Goal: Task Accomplishment & Management: Manage account settings

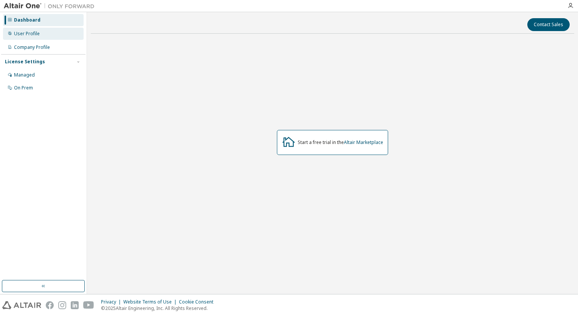
click at [38, 38] on div "User Profile" at bounding box center [43, 34] width 81 height 12
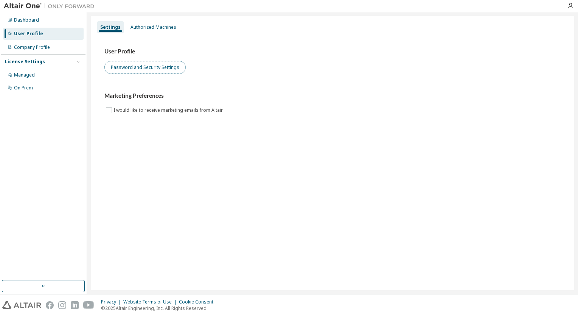
click at [132, 68] on button "Password and Security Settings" at bounding box center [144, 67] width 81 height 13
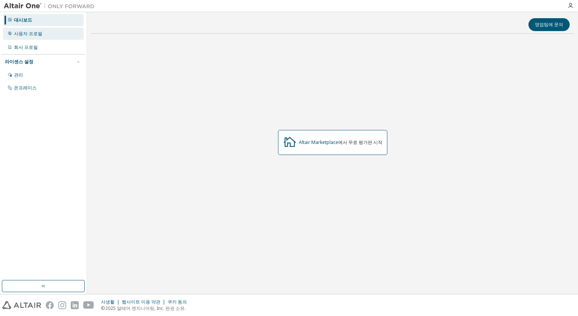
click at [64, 33] on div "사용자 프로필" at bounding box center [43, 34] width 81 height 12
click at [35, 31] on div "User Profile" at bounding box center [27, 34] width 26 height 6
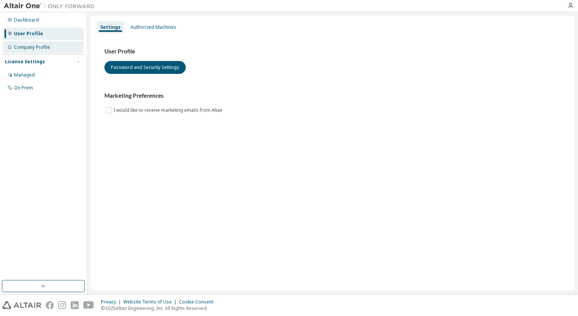
click at [35, 48] on div "Company Profile" at bounding box center [32, 47] width 36 height 6
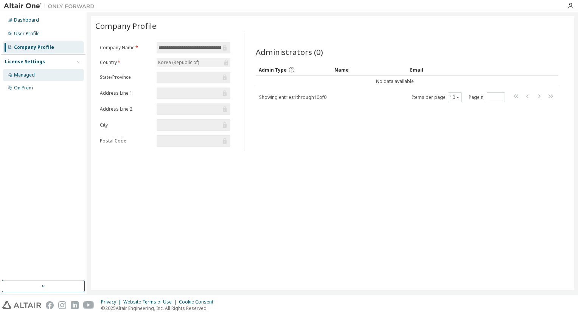
click at [34, 78] on div "Managed" at bounding box center [43, 75] width 81 height 12
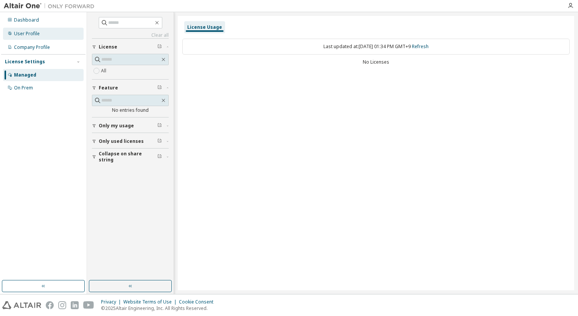
click at [52, 36] on div "User Profile" at bounding box center [43, 34] width 81 height 12
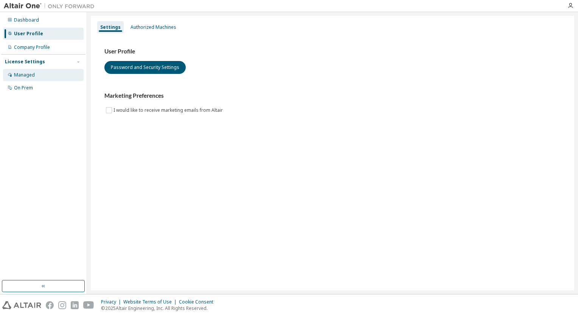
click at [36, 76] on div "Managed" at bounding box center [43, 75] width 81 height 12
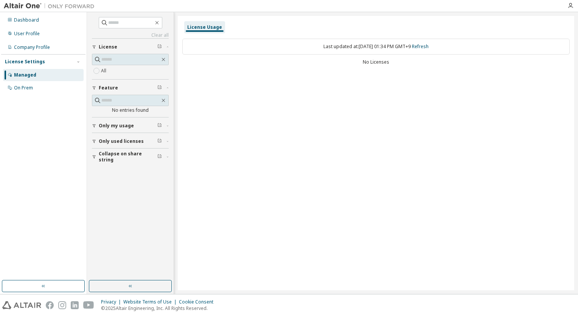
click at [288, 311] on div "Privacy Website Terms of Use Cookie Consent © 2025 Altair Engineering, Inc. All…" at bounding box center [289, 305] width 578 height 22
click at [118, 128] on span "Only my usage" at bounding box center [116, 126] width 35 height 6
click at [120, 166] on button "Only used licenses" at bounding box center [130, 163] width 77 height 17
click at [124, 199] on span "Collapse on share string" at bounding box center [128, 200] width 59 height 12
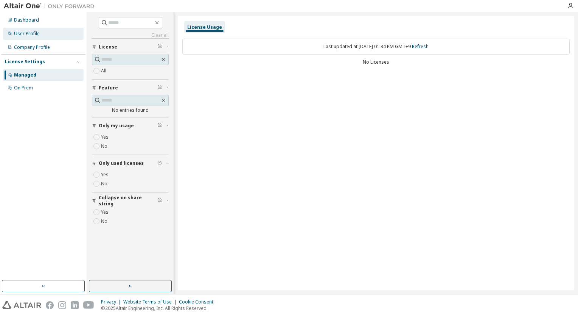
click at [36, 39] on div "User Profile" at bounding box center [43, 34] width 81 height 12
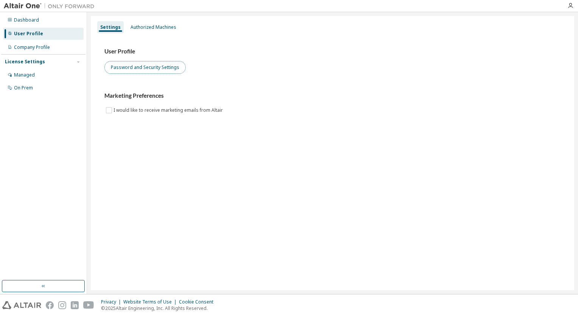
click at [135, 69] on button "Password and Security Settings" at bounding box center [144, 67] width 81 height 13
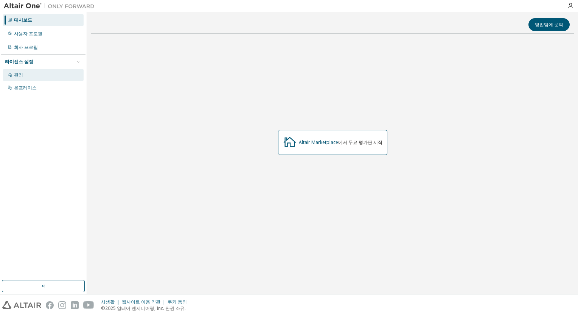
click at [32, 71] on div "관리" at bounding box center [43, 75] width 81 height 12
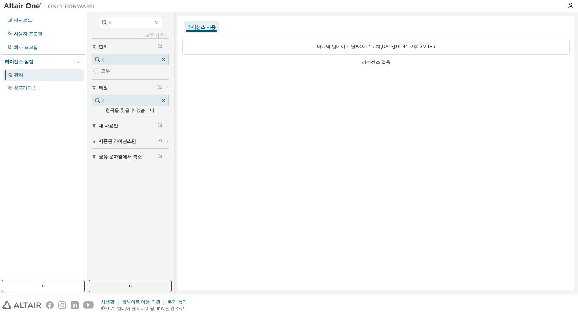
click at [378, 61] on div "라이센스 없음" at bounding box center [375, 62] width 387 height 6
click at [385, 48] on font "[DATE] 01:44 오후 GMT+9" at bounding box center [408, 46] width 54 height 6
click at [385, 48] on font "토 2025-09-13 01:44 오후 GMT+9" at bounding box center [408, 46] width 54 height 6
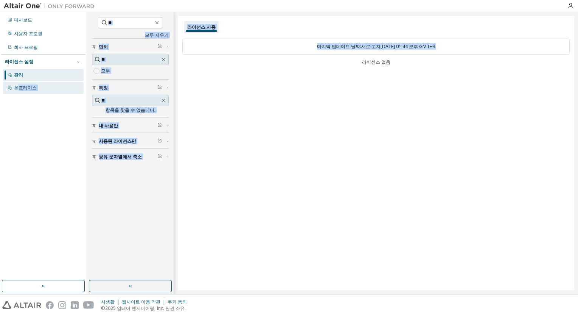
drag, startPoint x: 222, startPoint y: 60, endPoint x: 18, endPoint y: 86, distance: 205.9
click at [18, 86] on div "대시보드 사용자 프로필 회사 프로필 라이센스 설정 관리 온프레미스 모두 지우기 공유 문자열에서 축소 사용된 라이선스만 내 사용만 특징 항목을 …" at bounding box center [289, 152] width 578 height 281
click at [18, 86] on div "온프레미스" at bounding box center [25, 88] width 23 height 6
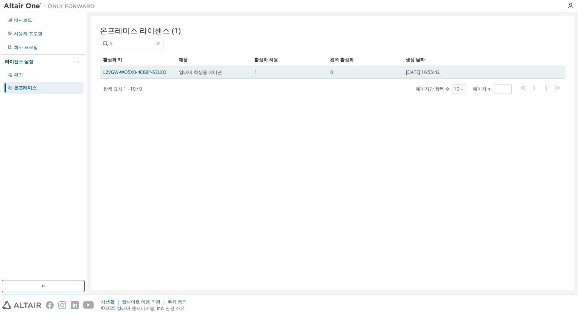
click at [216, 71] on span "알테어 학생용 에디션" at bounding box center [200, 72] width 43 height 6
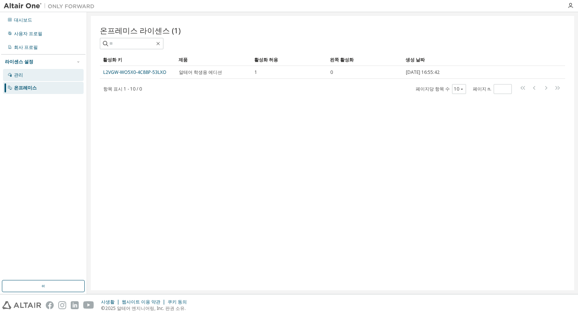
click at [12, 75] on icon at bounding box center [10, 74] width 5 height 5
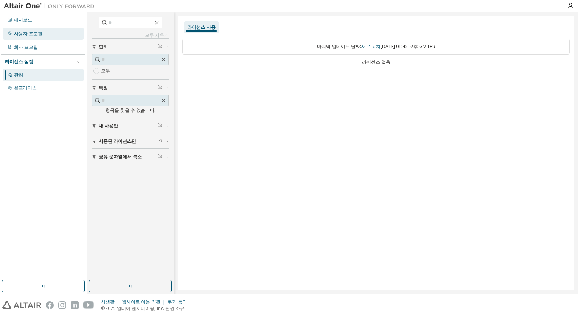
click at [30, 35] on div "사용자 프로필" at bounding box center [28, 34] width 28 height 6
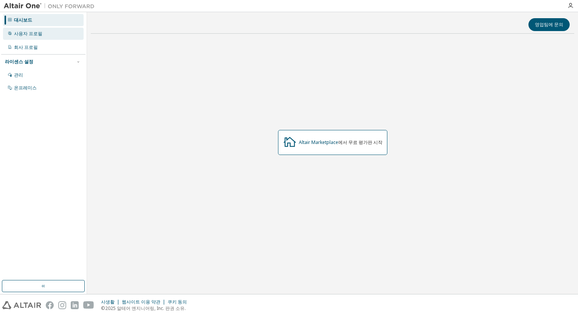
click at [26, 33] on div "사용자 프로필" at bounding box center [28, 34] width 28 height 6
click at [28, 34] on div "사용자 프로필" at bounding box center [28, 34] width 28 height 6
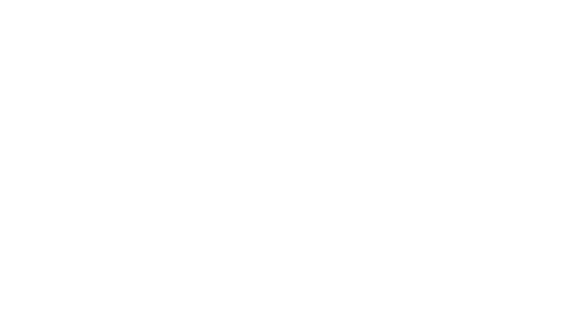
drag, startPoint x: 554, startPoint y: 130, endPoint x: 499, endPoint y: -7, distance: 148.2
click at [499, 0] on html at bounding box center [289, 158] width 578 height 316
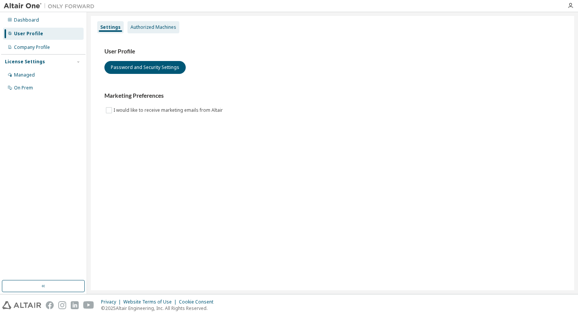
click at [137, 25] on div "Authorized Machines" at bounding box center [154, 27] width 46 height 6
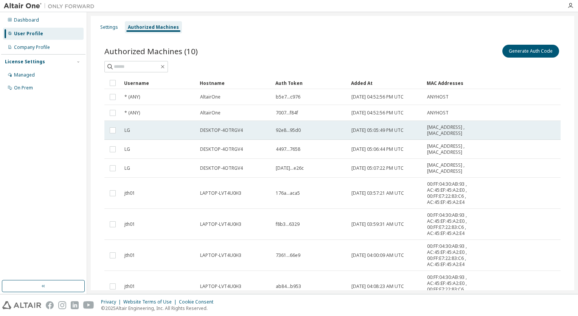
click at [121, 128] on td at bounding box center [112, 130] width 17 height 19
click at [121, 131] on td "LG" at bounding box center [159, 130] width 76 height 19
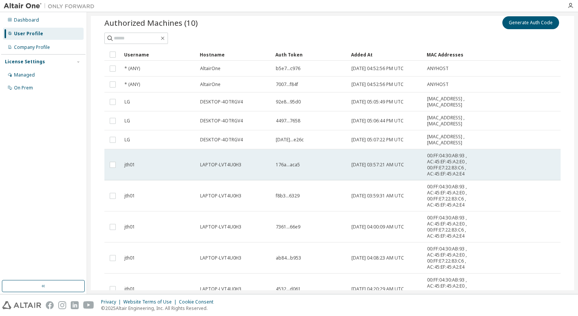
scroll to position [18, 0]
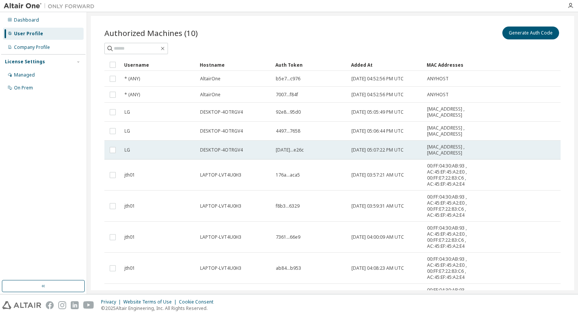
click at [118, 148] on td at bounding box center [112, 149] width 17 height 19
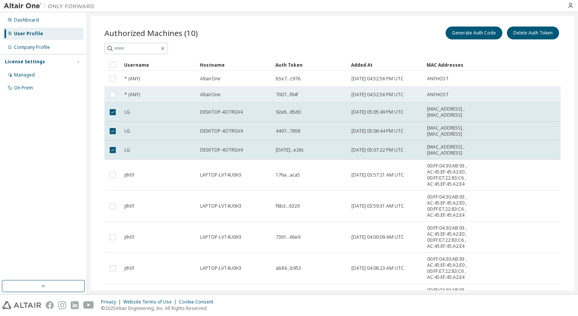
click at [119, 93] on td at bounding box center [112, 95] width 17 height 16
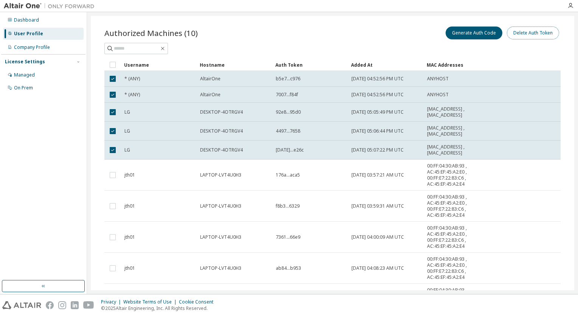
click at [514, 34] on button "Delete Auth Token" at bounding box center [533, 32] width 52 height 13
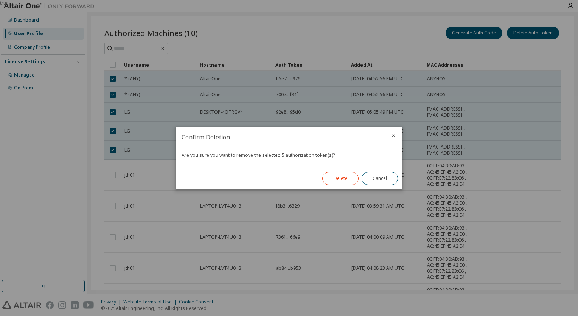
click at [337, 172] on button "Delete" at bounding box center [340, 178] width 36 height 13
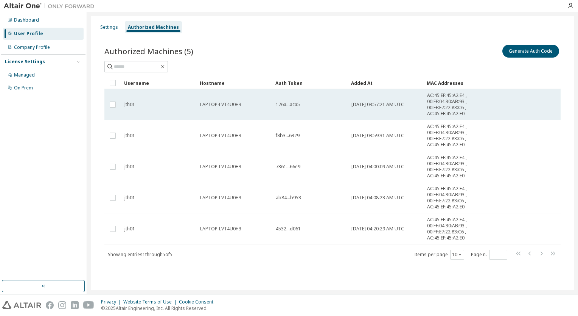
click at [156, 100] on td "jth01" at bounding box center [159, 104] width 76 height 31
click at [151, 110] on td "jth01" at bounding box center [159, 104] width 76 height 31
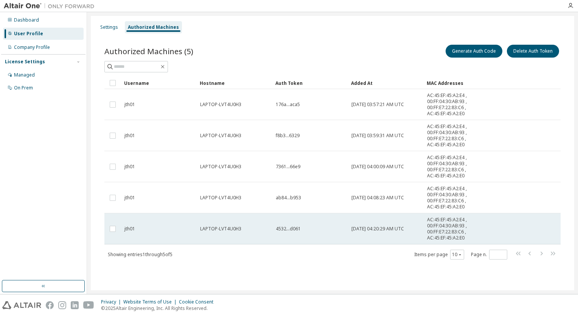
click at [142, 224] on td "jth01" at bounding box center [159, 228] width 76 height 31
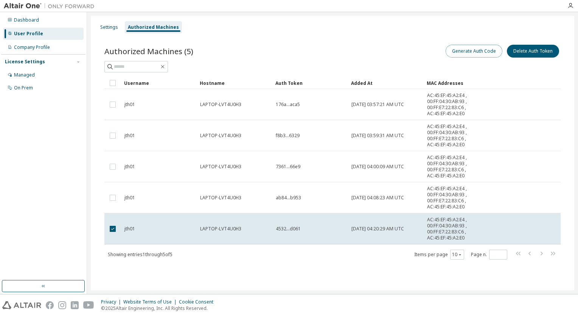
click at [480, 52] on button "Generate Auth Code" at bounding box center [474, 51] width 57 height 13
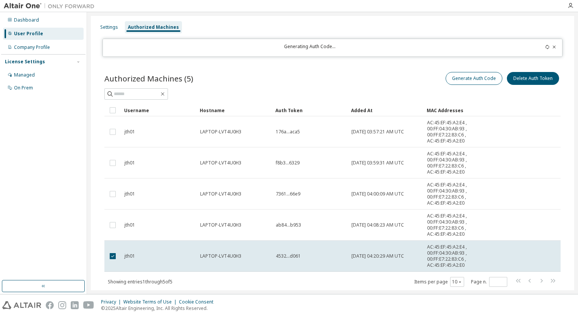
click at [480, 52] on div "Generating Auth Code..." at bounding box center [333, 48] width 460 height 18
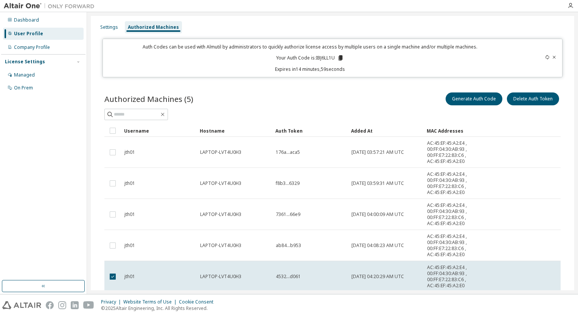
click at [445, 64] on div "Auth Codes can be used with Almutil by administrators to quickly authorize lice…" at bounding box center [309, 58] width 405 height 29
click at [333, 55] on p "Your Auth Code is: IBJ6LL1U" at bounding box center [310, 57] width 68 height 7
drag, startPoint x: 313, startPoint y: 57, endPoint x: 333, endPoint y: 57, distance: 19.7
click at [333, 57] on p "Your Auth Code is: IBJ6LL1U" at bounding box center [310, 57] width 68 height 7
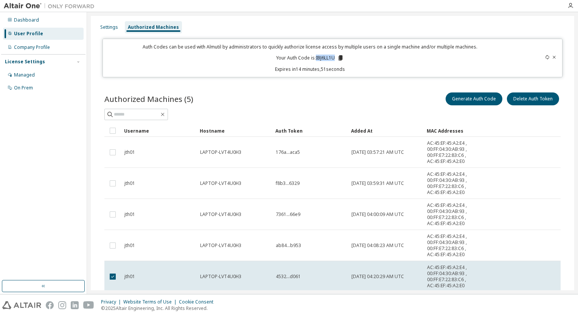
copy p "IBJ6LL1U"
click at [385, 57] on div "Auth Codes can be used with Almutil by administrators to quickly authorize lice…" at bounding box center [309, 58] width 405 height 29
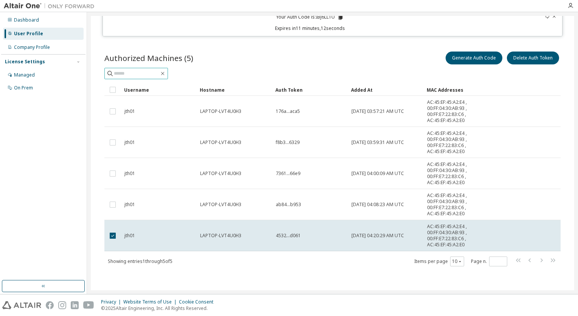
click at [159, 73] on input "text" at bounding box center [136, 74] width 45 height 8
click at [35, 47] on div "Company Profile" at bounding box center [32, 47] width 36 height 6
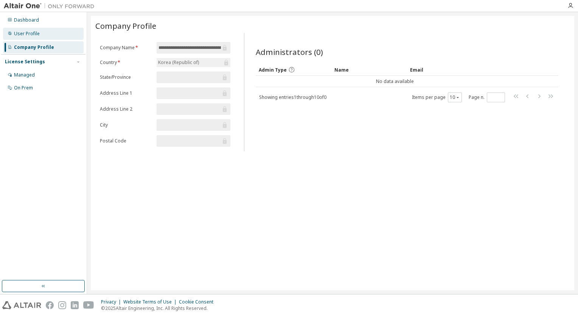
click at [40, 33] on div "User Profile" at bounding box center [43, 34] width 81 height 12
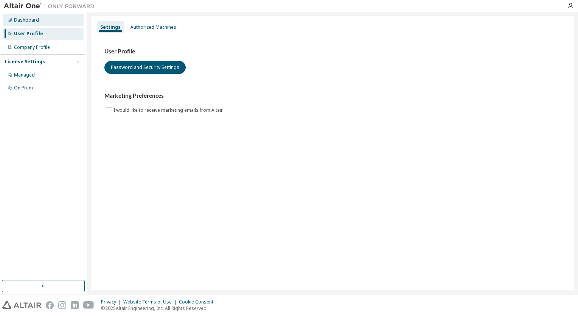
click at [35, 22] on div "Dashboard" at bounding box center [26, 20] width 25 height 6
click at [132, 28] on div "Authorized Machines" at bounding box center [154, 27] width 46 height 6
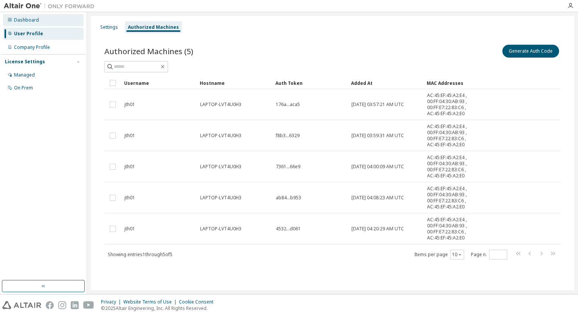
click at [48, 18] on div "Dashboard" at bounding box center [43, 20] width 81 height 12
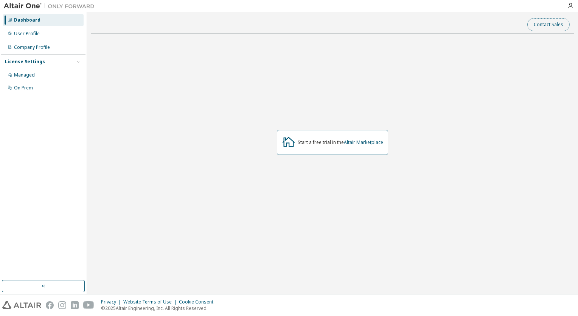
click at [544, 22] on button "Contact Sales" at bounding box center [548, 24] width 42 height 13
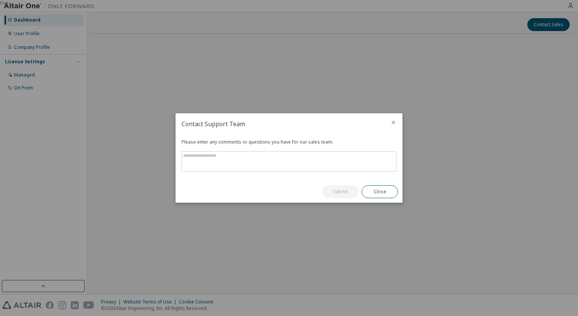
click at [391, 118] on div at bounding box center [393, 123] width 18 height 20
click at [392, 124] on icon "close" at bounding box center [393, 122] width 6 height 6
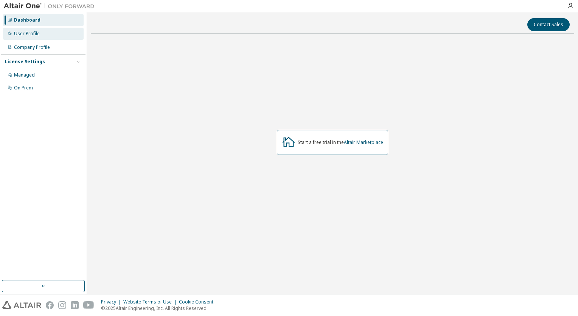
click at [44, 38] on div "User Profile" at bounding box center [43, 34] width 81 height 12
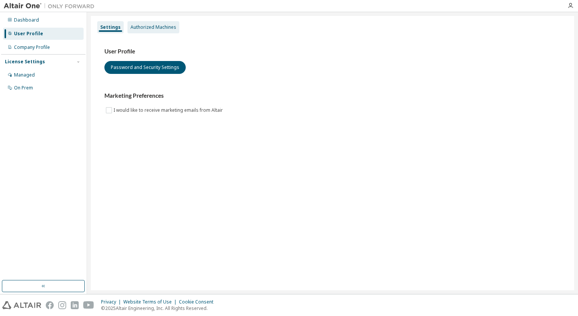
click at [136, 28] on div "Authorized Machines" at bounding box center [154, 27] width 46 height 6
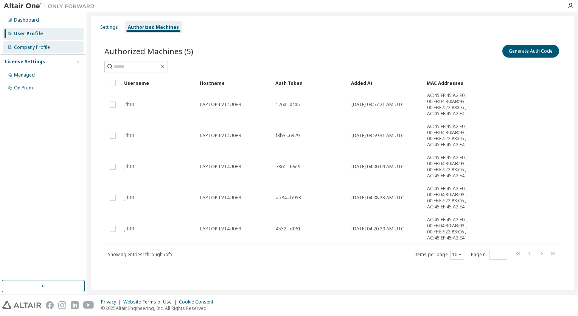
click at [30, 47] on div "Company Profile" at bounding box center [32, 47] width 36 height 6
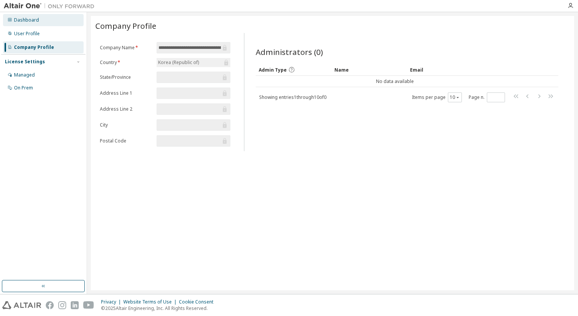
drag, startPoint x: 12, startPoint y: 13, endPoint x: 15, endPoint y: 16, distance: 4.6
click at [15, 16] on div "Dashboard User Profile Company Profile License Settings Managed On Prem" at bounding box center [43, 53] width 84 height 81
click at [15, 16] on div "Dashboard" at bounding box center [43, 20] width 81 height 12
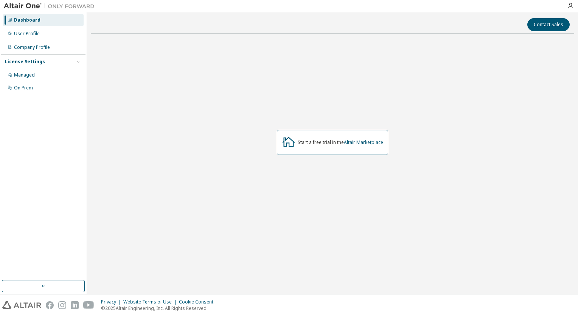
click at [13, 3] on img at bounding box center [51, 6] width 95 height 8
click at [47, 32] on div "User Profile" at bounding box center [43, 34] width 81 height 12
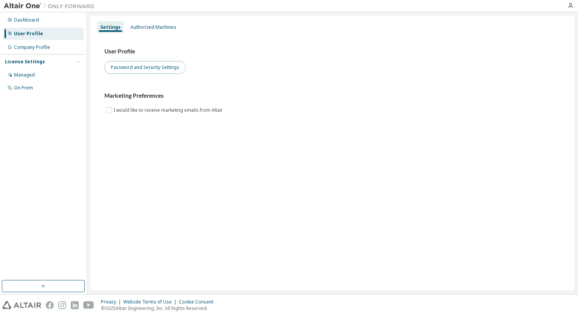
click at [111, 65] on button "Password and Security Settings" at bounding box center [144, 67] width 81 height 13
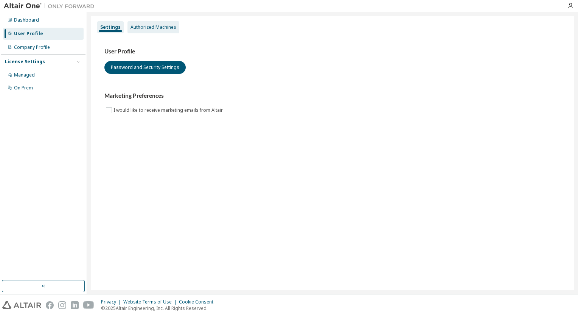
click at [141, 28] on div "Authorized Machines" at bounding box center [154, 27] width 46 height 6
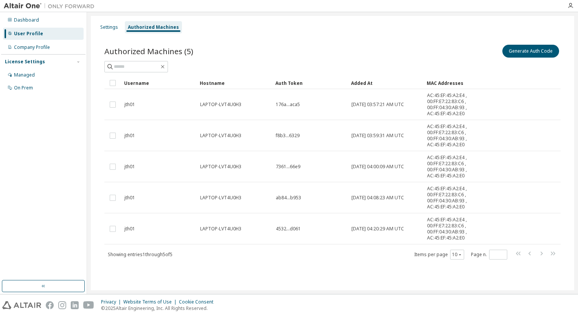
click at [210, 33] on div "Settings Authorized Machines" at bounding box center [332, 27] width 474 height 14
click at [528, 52] on button "Generate Auth Code" at bounding box center [530, 51] width 57 height 13
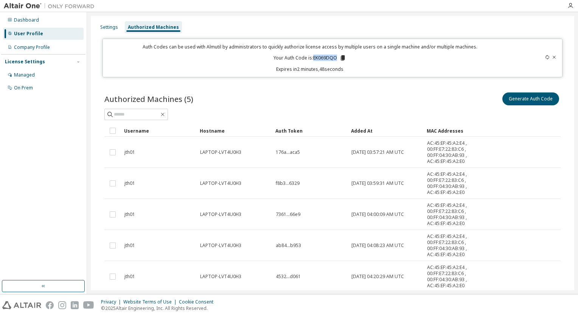
drag, startPoint x: 335, startPoint y: 58, endPoint x: 312, endPoint y: 58, distance: 23.1
click at [312, 58] on p "Your Auth Code is: EK069DQO" at bounding box center [310, 57] width 73 height 7
copy p "EK069DQO"
click at [552, 57] on icon at bounding box center [554, 57] width 5 height 5
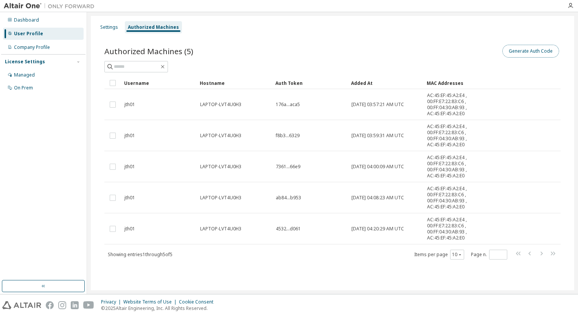
click at [534, 54] on button "Generate Auth Code" at bounding box center [530, 51] width 57 height 13
click at [529, 54] on button "Generate Auth Code" at bounding box center [530, 51] width 57 height 13
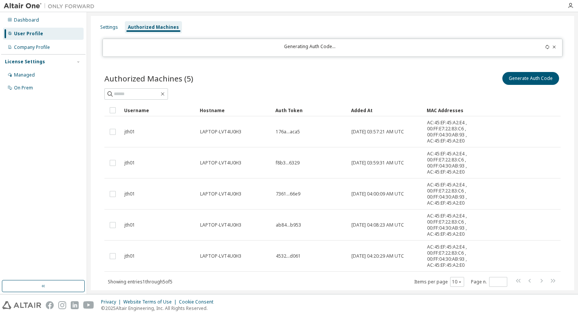
click at [464, 89] on div at bounding box center [332, 93] width 456 height 11
click at [23, 45] on div "Company Profile" at bounding box center [32, 47] width 36 height 6
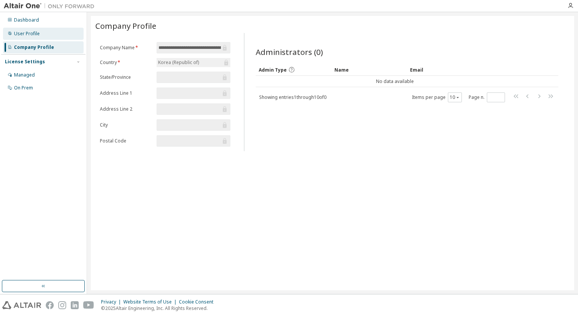
click at [27, 31] on div "User Profile" at bounding box center [27, 34] width 26 height 6
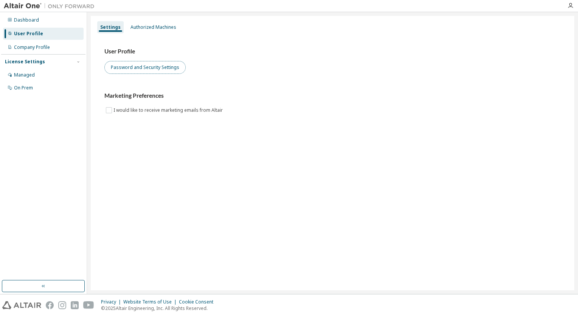
click at [140, 64] on button "Password and Security Settings" at bounding box center [144, 67] width 81 height 13
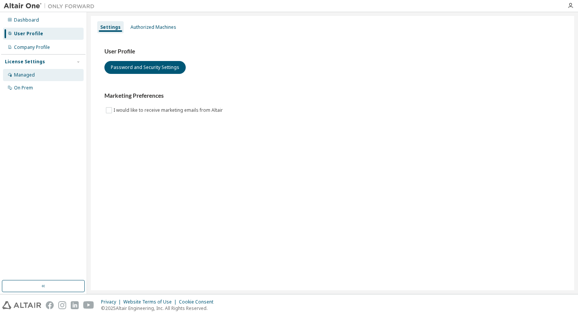
click at [18, 75] on div "Managed" at bounding box center [24, 75] width 21 height 6
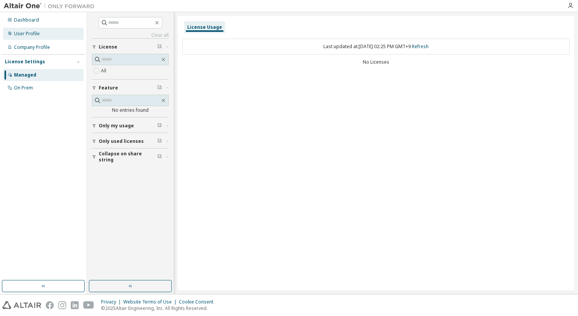
click at [27, 34] on div "User Profile" at bounding box center [27, 34] width 26 height 6
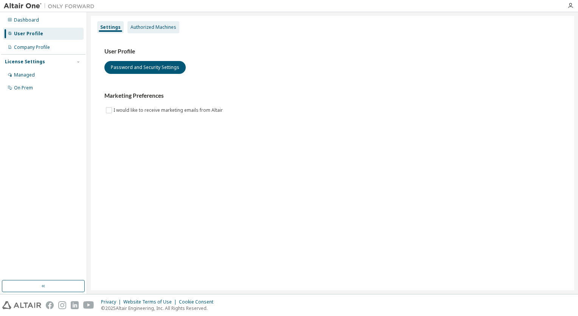
click at [133, 28] on div "Authorized Machines" at bounding box center [154, 27] width 46 height 6
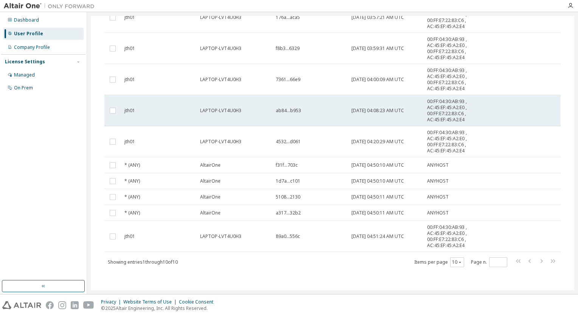
scroll to position [88, 0]
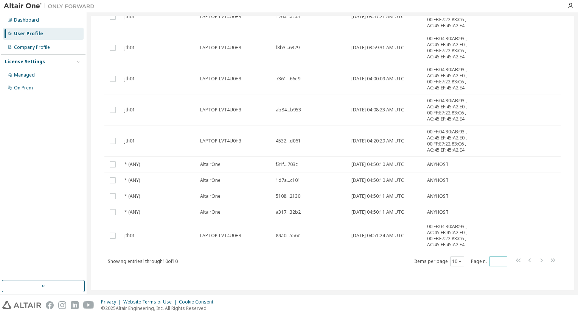
drag, startPoint x: 504, startPoint y: 261, endPoint x: 498, endPoint y: 261, distance: 5.7
click at [498, 261] on div "Items per page 10 Page n. *" at bounding box center [485, 260] width 143 height 11
click at [498, 261] on input "*" at bounding box center [498, 261] width 14 height 6
click at [498, 258] on input "*" at bounding box center [498, 261] width 14 height 6
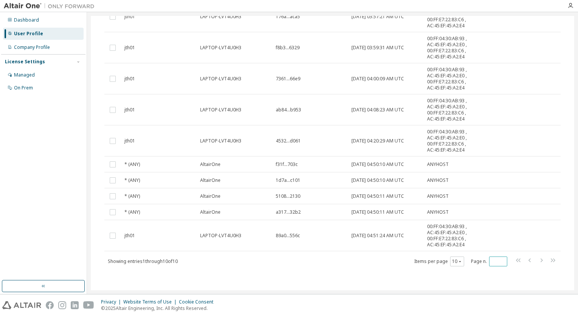
click at [498, 258] on input "*" at bounding box center [498, 261] width 14 height 6
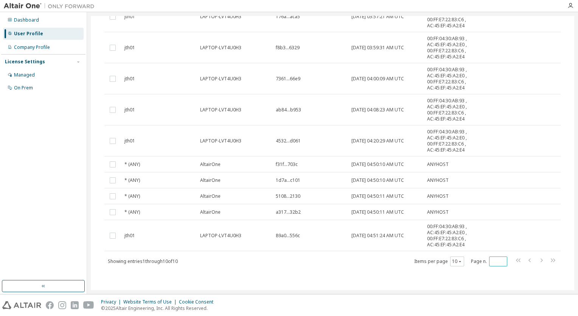
click at [498, 258] on input "*" at bounding box center [498, 261] width 14 height 6
click at [498, 258] on input "**" at bounding box center [498, 261] width 14 height 6
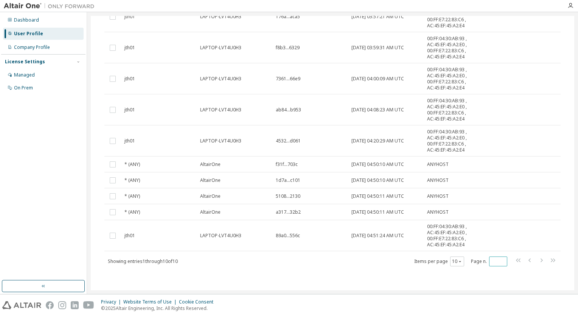
click at [498, 258] on input "**" at bounding box center [498, 261] width 14 height 6
drag, startPoint x: 498, startPoint y: 258, endPoint x: 497, endPoint y: 264, distance: 6.2
click at [497, 264] on input "*" at bounding box center [498, 261] width 14 height 6
type input "*"
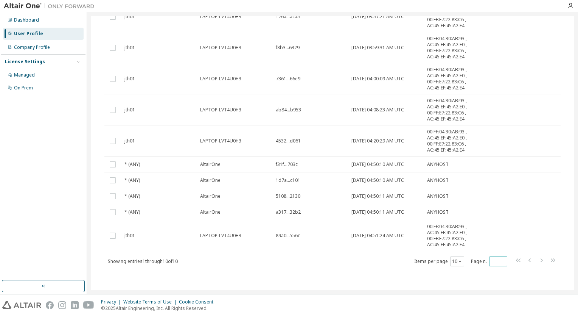
click at [497, 264] on span "*" at bounding box center [498, 261] width 18 height 10
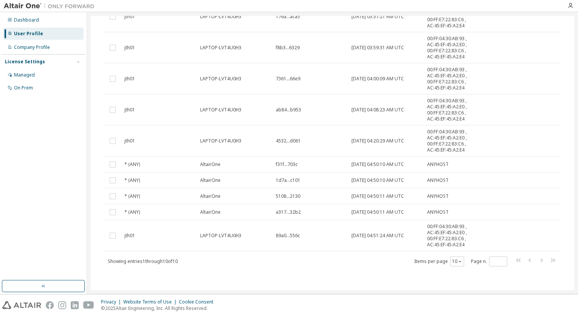
drag, startPoint x: 497, startPoint y: 264, endPoint x: 375, endPoint y: 270, distance: 121.6
click at [375, 270] on div "Authorized Machines (10) Generate Auth Code Clear Load Save Save As Field Opera…" at bounding box center [332, 116] width 474 height 340
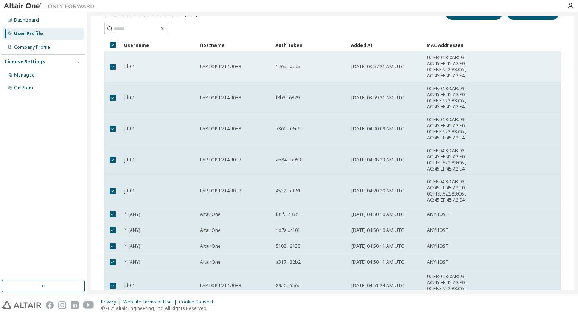
scroll to position [0, 0]
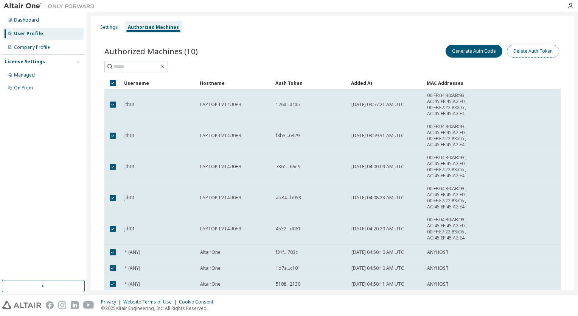
click at [530, 47] on button "Delete Auth Token" at bounding box center [533, 51] width 52 height 13
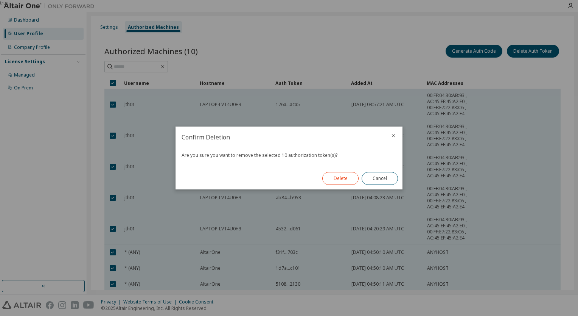
click at [344, 177] on button "Delete" at bounding box center [340, 178] width 36 height 13
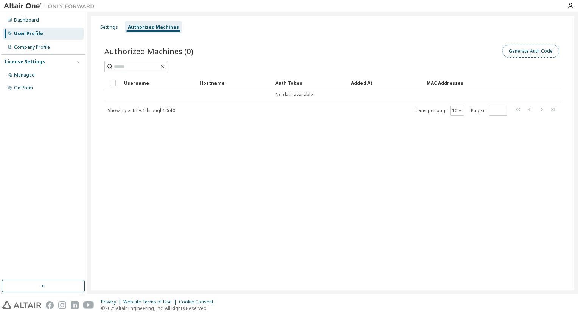
click at [524, 50] on button "Generate Auth Code" at bounding box center [530, 51] width 57 height 13
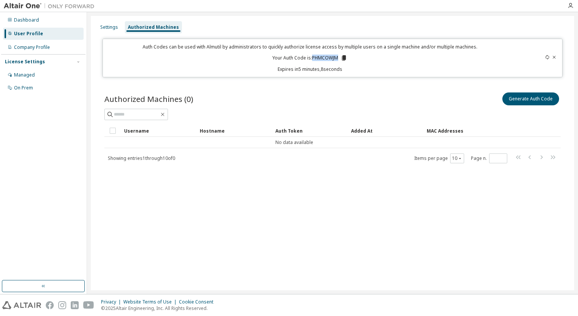
drag, startPoint x: 312, startPoint y: 58, endPoint x: 338, endPoint y: 60, distance: 26.1
click at [338, 60] on p "Your Auth Code is: PHMCOWJM" at bounding box center [309, 57] width 75 height 7
copy p "PHMCOWJM"
click at [364, 71] on p "Expires in 2 minutes, 44 seconds" at bounding box center [309, 69] width 405 height 6
drag, startPoint x: 338, startPoint y: 60, endPoint x: 313, endPoint y: 59, distance: 25.4
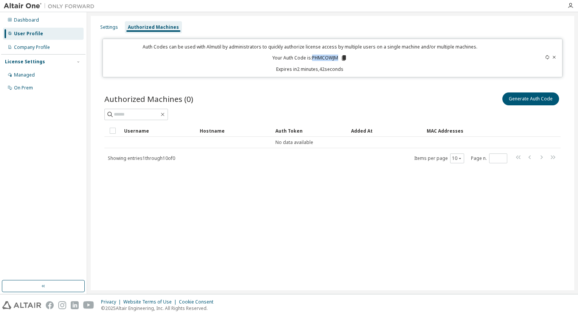
click at [313, 59] on p "Your Auth Code is: PHMCOWJM" at bounding box center [309, 57] width 75 height 7
copy p "PHMCOWJM"
click at [546, 58] on div at bounding box center [535, 58] width 45 height 29
click at [546, 58] on icon at bounding box center [547, 57] width 5 height 5
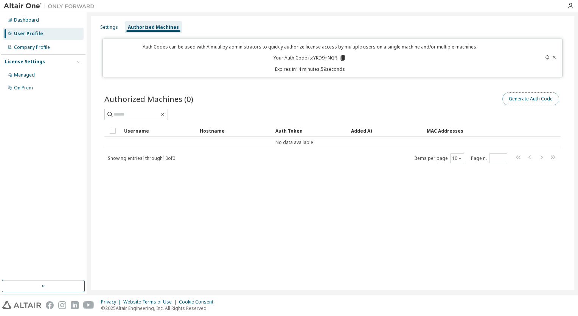
click at [535, 98] on button "Generate Auth Code" at bounding box center [530, 98] width 57 height 13
drag, startPoint x: 316, startPoint y: 58, endPoint x: 334, endPoint y: 59, distance: 18.9
click at [334, 59] on p "Your Auth Code is: XV0T6U6E" at bounding box center [310, 57] width 71 height 7
click at [323, 60] on p "Your Auth Code is: XV0T6U6E" at bounding box center [310, 57] width 71 height 7
drag, startPoint x: 315, startPoint y: 57, endPoint x: 339, endPoint y: 59, distance: 23.9
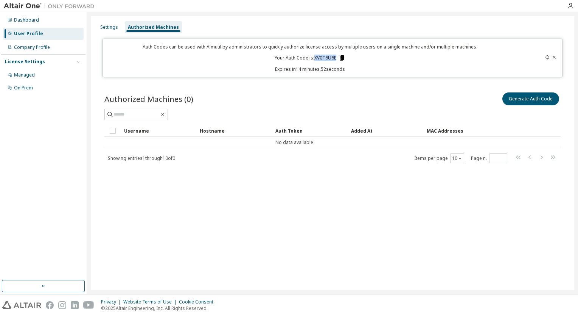
click at [339, 59] on p "Your Auth Code is: XV0T6U6E" at bounding box center [310, 57] width 71 height 7
copy p "XV0T6U6E"
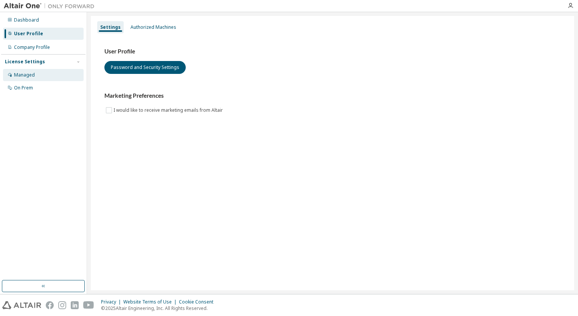
click at [46, 70] on div "Managed" at bounding box center [43, 75] width 81 height 12
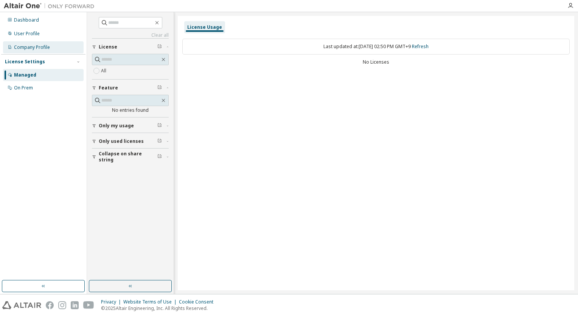
click at [43, 53] on div "Company Profile" at bounding box center [43, 47] width 81 height 12
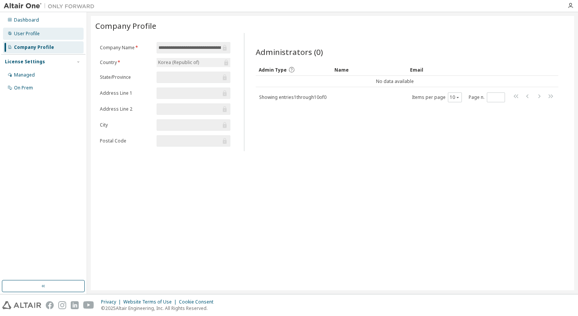
click at [33, 39] on div "User Profile" at bounding box center [43, 34] width 81 height 12
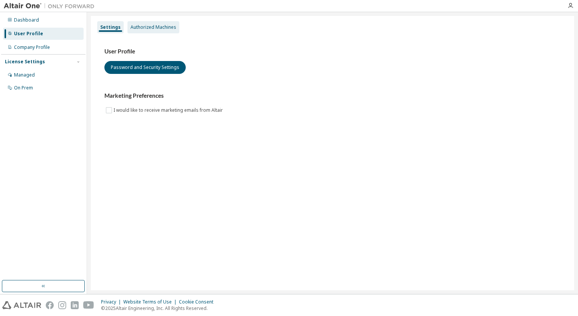
click at [152, 23] on div "Authorized Machines" at bounding box center [153, 27] width 52 height 12
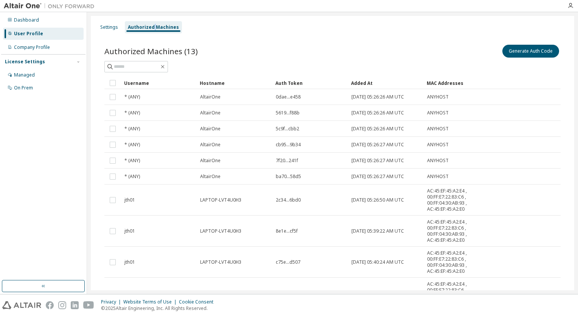
click at [15, 5] on img at bounding box center [51, 6] width 95 height 8
